Goal: Information Seeking & Learning: Learn about a topic

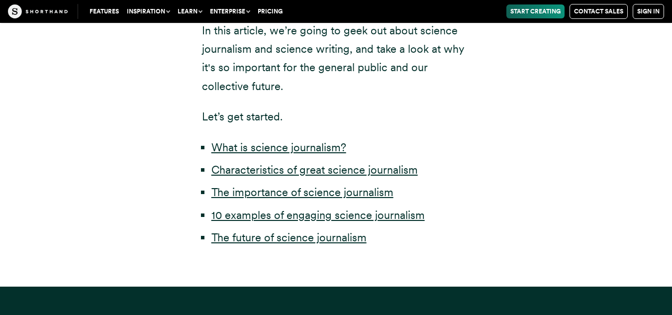
scroll to position [499, 0]
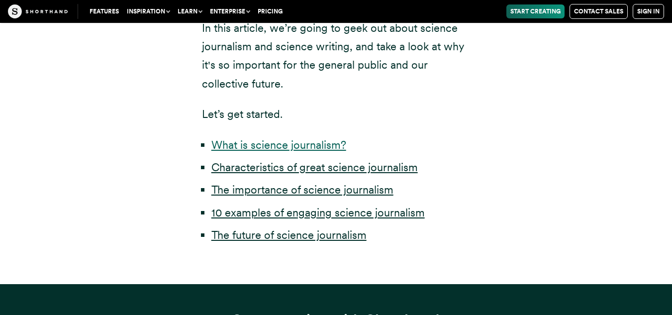
click at [300, 148] on link "What is science journalism?" at bounding box center [278, 144] width 135 height 13
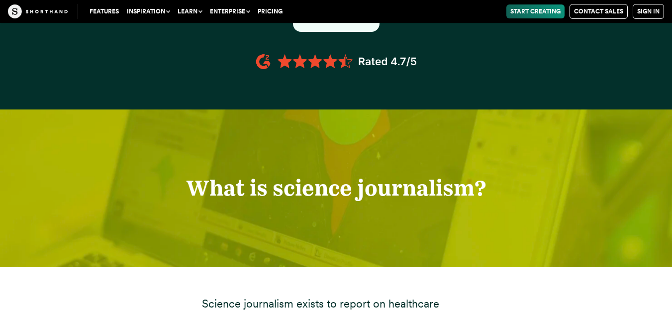
scroll to position [984, 0]
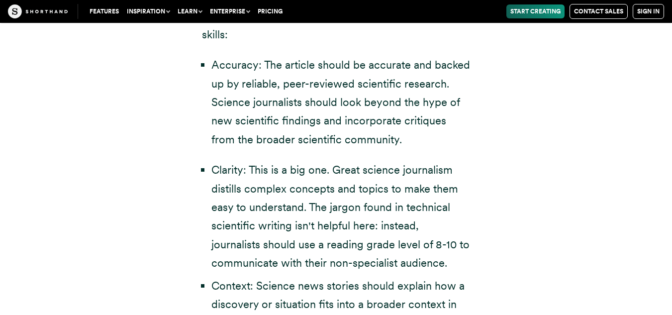
scroll to position [2036, 0]
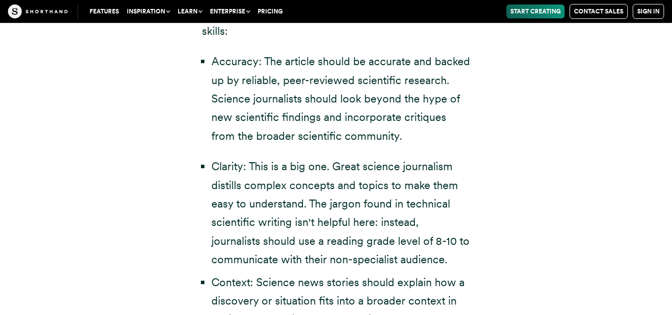
click at [405, 157] on li "Clarity: This is a big one. Great science journalism distills complex concepts …" at bounding box center [340, 212] width 259 height 111
click at [469, 107] on li "Accuracy: The article should be accurate and backed up by reliable, peer-review…" at bounding box center [340, 98] width 259 height 93
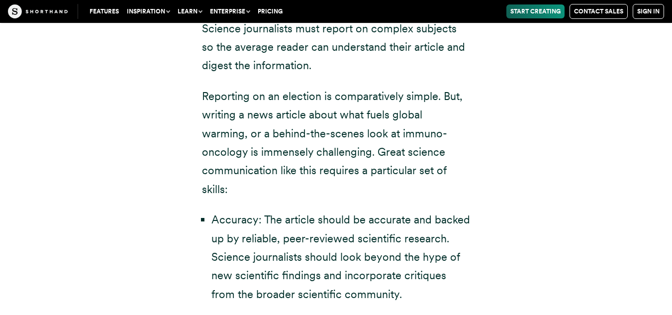
scroll to position [1937, 0]
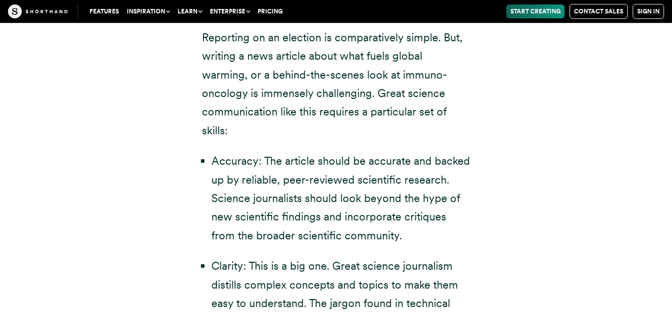
click at [354, 166] on li "Accuracy: The article should be accurate and backed up by reliable, peer-review…" at bounding box center [340, 198] width 259 height 93
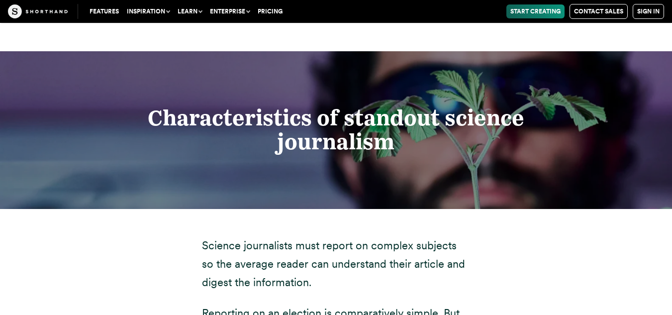
scroll to position [1674, 0]
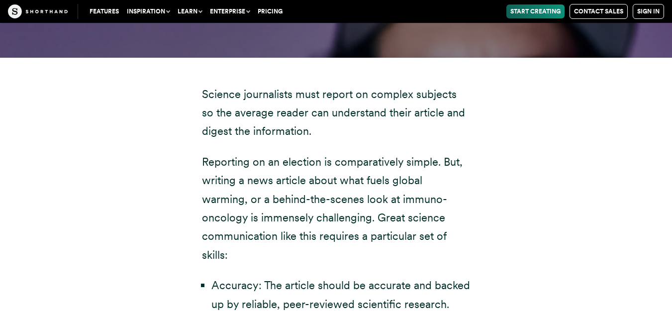
scroll to position [1804, 0]
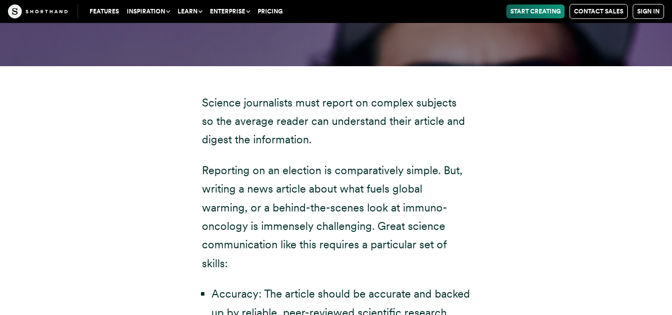
drag, startPoint x: 201, startPoint y: 79, endPoint x: 435, endPoint y: 230, distance: 278.0
click at [435, 230] on p "Reporting on an election is comparatively simple. But, writing a news article a…" at bounding box center [336, 216] width 268 height 111
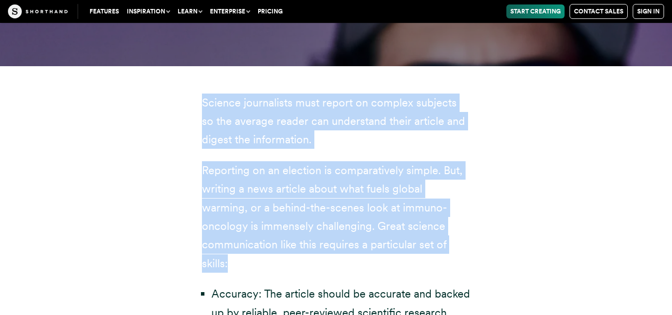
drag, startPoint x: 396, startPoint y: 230, endPoint x: 196, endPoint y: 91, distance: 242.5
copy div "Science journalists must report on complex subjects so the average reader can u…"
click at [321, 216] on p "Reporting on an election is comparatively simple. But, writing a news article a…" at bounding box center [336, 216] width 268 height 111
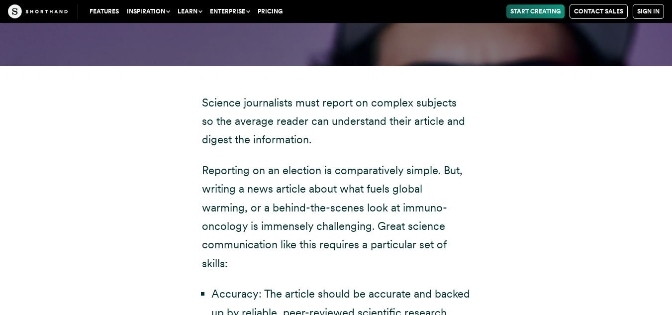
drag, startPoint x: 319, startPoint y: 206, endPoint x: 403, endPoint y: 220, distance: 85.6
click at [403, 220] on p "Reporting on an election is comparatively simple. But, writing a news article a…" at bounding box center [336, 216] width 268 height 111
copy p "Great science communication like this requires a particular set of skills:"
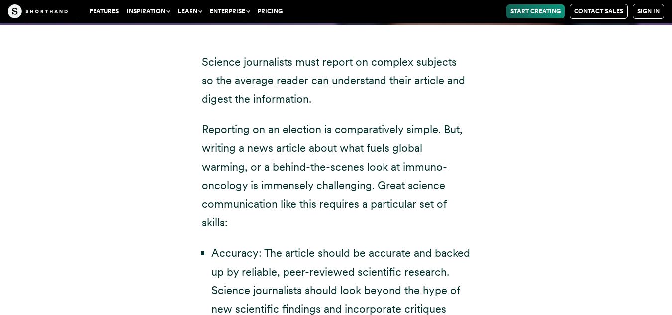
scroll to position [1846, 0]
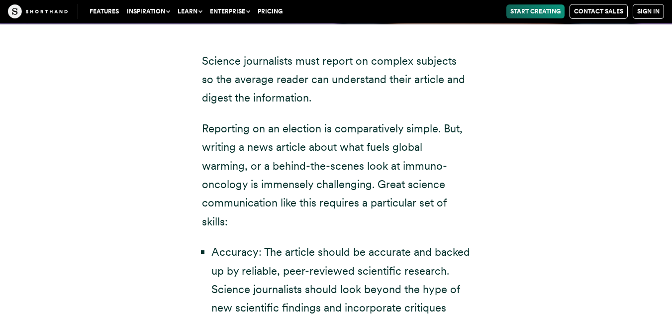
click at [277, 142] on p "Reporting on an election is comparatively simple. But, writing a news article a…" at bounding box center [336, 174] width 268 height 111
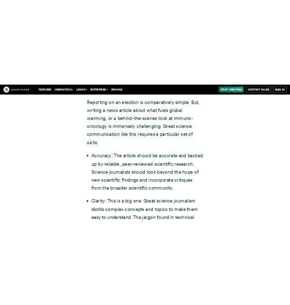
scroll to position [1953, 0]
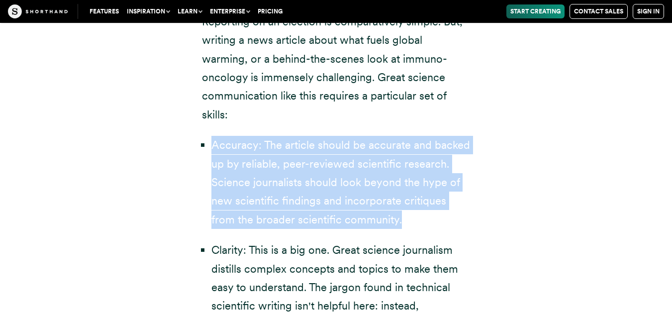
drag, startPoint x: 208, startPoint y: 106, endPoint x: 387, endPoint y: 175, distance: 191.2
click at [387, 175] on ul "Accuracy: The article should be accurate and backed up by reliable, peer-review…" at bounding box center [336, 182] width 268 height 93
copy li "Accuracy: The article should be accurate and backed up by reliable, peer-review…"
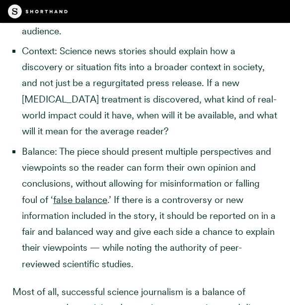
click at [83, 76] on li "Context: Science news stories should explain how a discovery or situation fits …" at bounding box center [150, 91] width 256 height 96
drag, startPoint x: 23, startPoint y: 63, endPoint x: 60, endPoint y: 70, distance: 36.9
click at [60, 70] on li "Context: Science news stories should explain how a discovery or situation fits …" at bounding box center [150, 91] width 256 height 96
copy li "Context:"
click at [120, 140] on li "Context: Science news stories should explain how a discovery or situation fits …" at bounding box center [150, 91] width 256 height 96
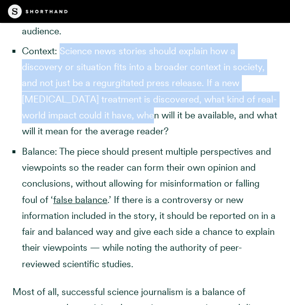
drag, startPoint x: 62, startPoint y: 68, endPoint x: 125, endPoint y: 141, distance: 96.5
click at [125, 140] on li "Context: Science news stories should explain how a discovery or situation fits …" at bounding box center [150, 91] width 256 height 96
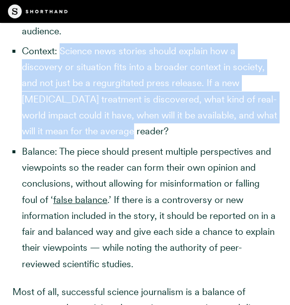
copy li "Science news stories should explain how a discovery or situation fits into a br…"
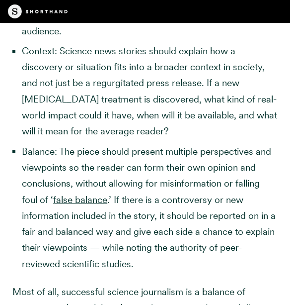
click at [66, 194] on li "Balance: The piece should present multiple perspectives and viewpoints so the r…" at bounding box center [150, 208] width 256 height 128
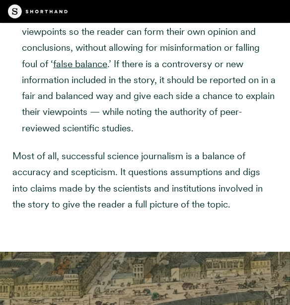
click at [66, 194] on p "Most of all, successful science journalism is a balance of accuracy and sceptic…" at bounding box center [144, 180] width 265 height 64
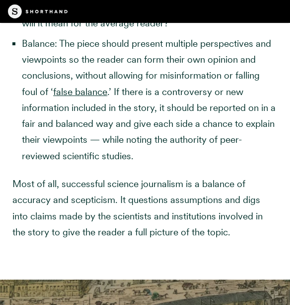
scroll to position [2055, 0]
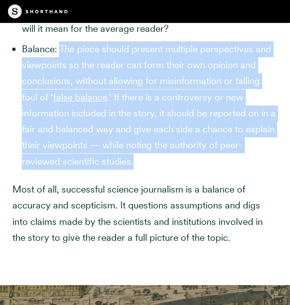
drag, startPoint x: 61, startPoint y: 64, endPoint x: 143, endPoint y: 172, distance: 135.6
click at [143, 170] on li "Balance: The piece should present multiple perspectives and viewpoints so the r…" at bounding box center [150, 105] width 256 height 128
click at [118, 142] on li "Balance: The piece should present multiple perspectives and viewpoints so the r…" at bounding box center [150, 105] width 256 height 128
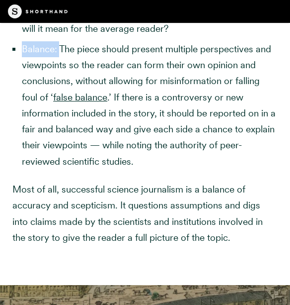
drag, startPoint x: 59, startPoint y: 65, endPoint x: 18, endPoint y: 60, distance: 41.6
click at [18, 60] on ul "Clarity: This is a big one. Great science journalism distills complex concepts …" at bounding box center [144, 4] width 265 height 329
copy li "Balance:"
click at [253, 119] on li "Balance: The piece should present multiple perspectives and viewpoints so the r…" at bounding box center [150, 105] width 256 height 128
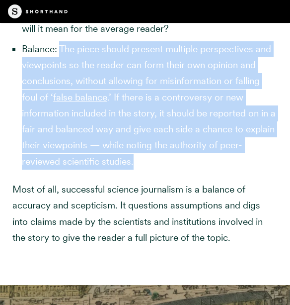
drag, startPoint x: 62, startPoint y: 66, endPoint x: 156, endPoint y: 183, distance: 150.2
click at [156, 170] on li "Balance: The piece should present multiple perspectives and viewpoints so the r…" at bounding box center [150, 105] width 256 height 128
copy li "The piece should present multiple perspectives and viewpoints so the reader can…"
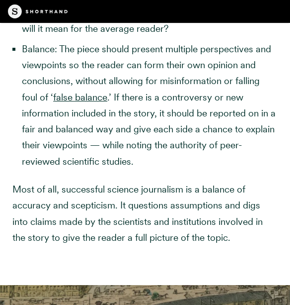
click at [104, 202] on p "Most of all, successful science journalism is a balance of accuracy and sceptic…" at bounding box center [144, 213] width 265 height 64
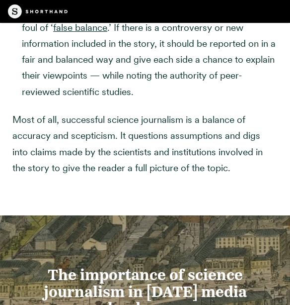
scroll to position [2141, 0]
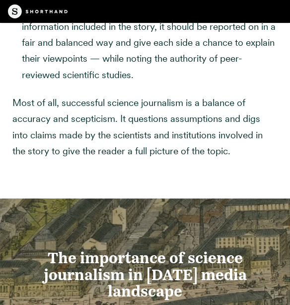
click at [140, 159] on p "Most of all, successful science journalism is a balance of accuracy and sceptic…" at bounding box center [144, 127] width 265 height 64
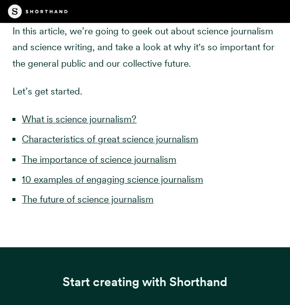
scroll to position [446, 0]
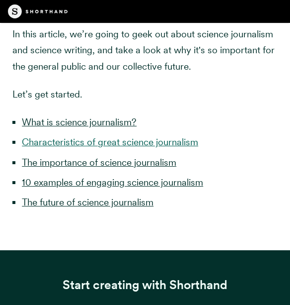
click at [151, 140] on link "Characteristics of great science journalism" at bounding box center [110, 141] width 176 height 11
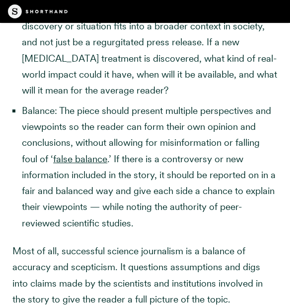
scroll to position [2016, 0]
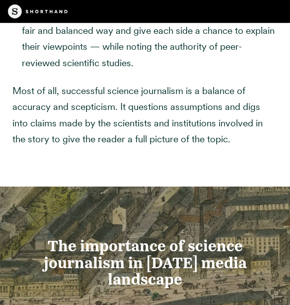
click at [151, 140] on p "Most of all, successful science journalism is a balance of accuracy and sceptic…" at bounding box center [144, 115] width 265 height 64
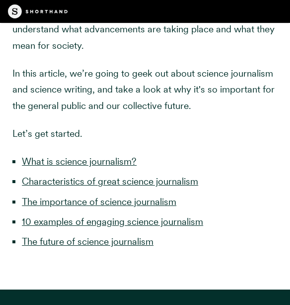
scroll to position [416, 0]
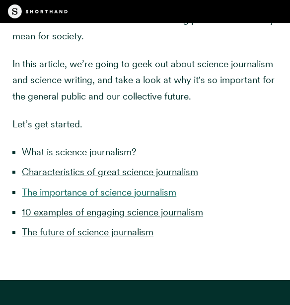
click at [103, 192] on link "The importance of science journalism" at bounding box center [99, 191] width 155 height 11
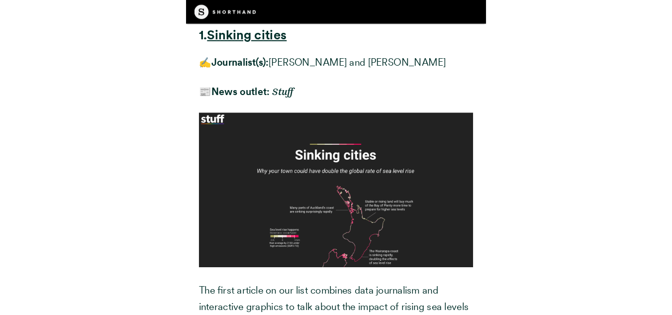
scroll to position [3771, 0]
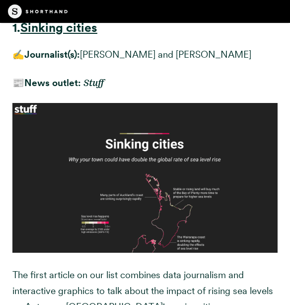
click at [170, 278] on p "The first article on our list combines data journalism and interactive graphics…" at bounding box center [144, 291] width 265 height 48
click at [169, 263] on div "1. Sinking cities ✍️ Journalist(s): [PERSON_NAME] and [PERSON_NAME] 📰 News outl…" at bounding box center [144, 251] width 265 height 463
click at [168, 219] on img at bounding box center [144, 178] width 265 height 150
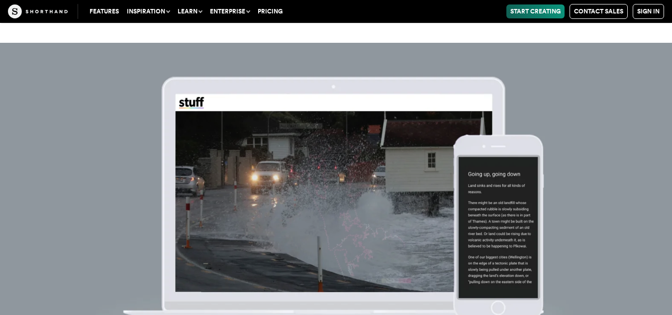
scroll to position [5124, 0]
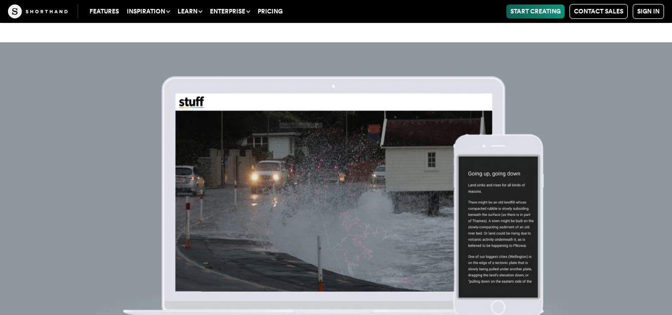
click at [509, 158] on img at bounding box center [336, 199] width 672 height 315
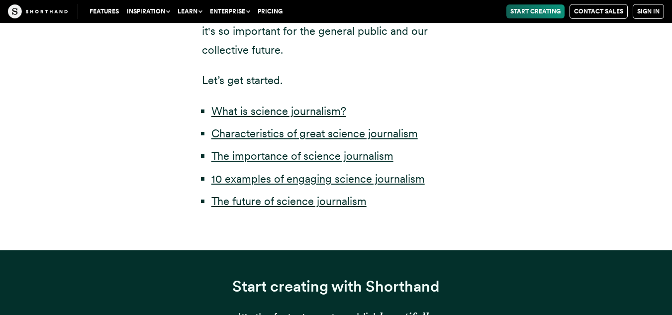
scroll to position [552, 0]
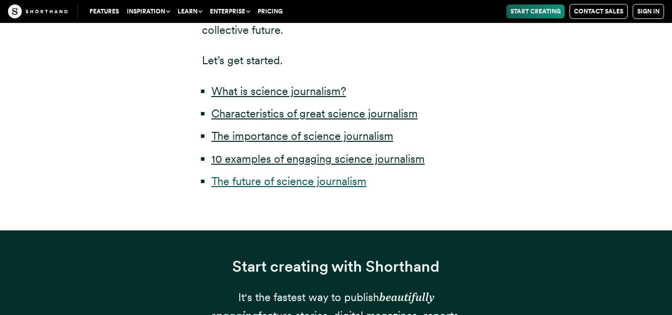
click at [300, 182] on link "The future of science journalism" at bounding box center [288, 180] width 155 height 13
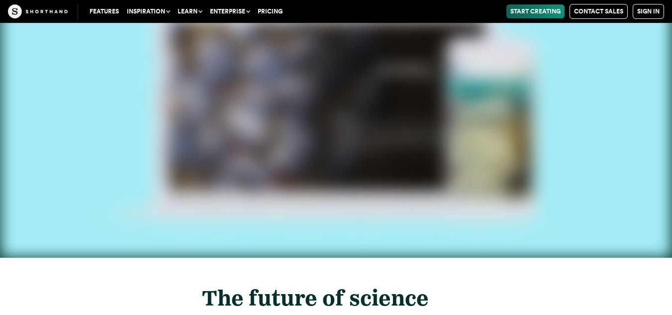
scroll to position [17759, 0]
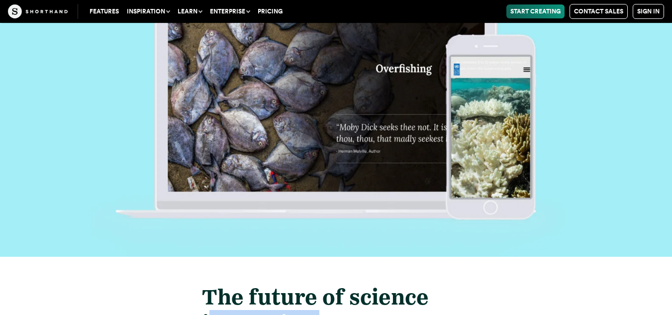
drag, startPoint x: 206, startPoint y: 69, endPoint x: 374, endPoint y: 92, distance: 169.6
click at [374, 284] on h2 "The future of science journalism" at bounding box center [336, 310] width 268 height 53
click at [236, 283] on strong "The future of science journalism" at bounding box center [315, 309] width 227 height 53
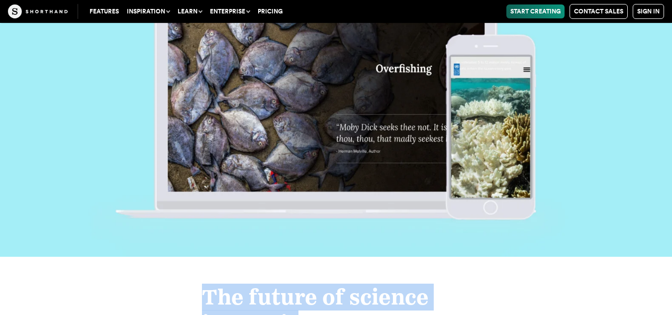
drag, startPoint x: 202, startPoint y: 52, endPoint x: 308, endPoint y: 75, distance: 108.9
click at [308, 283] on strong "The future of science journalism" at bounding box center [315, 309] width 227 height 53
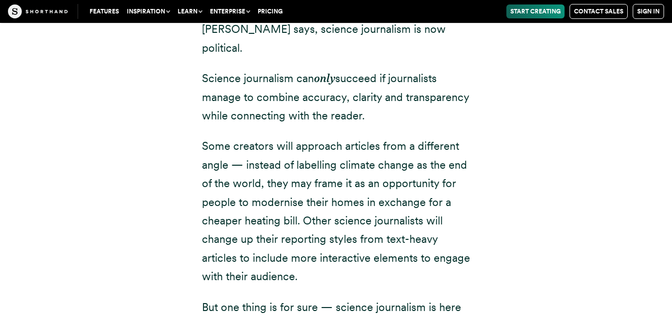
scroll to position [18285, 0]
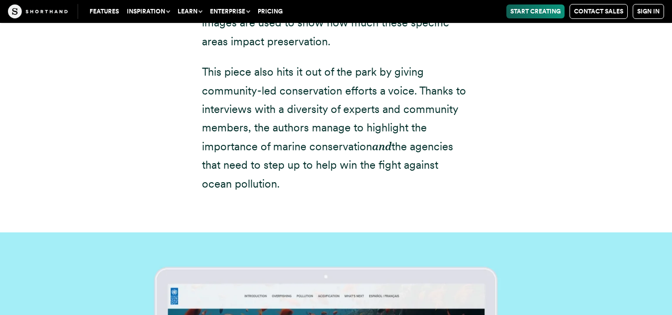
scroll to position [17133, 0]
